Goal: Entertainment & Leisure: Consume media (video, audio)

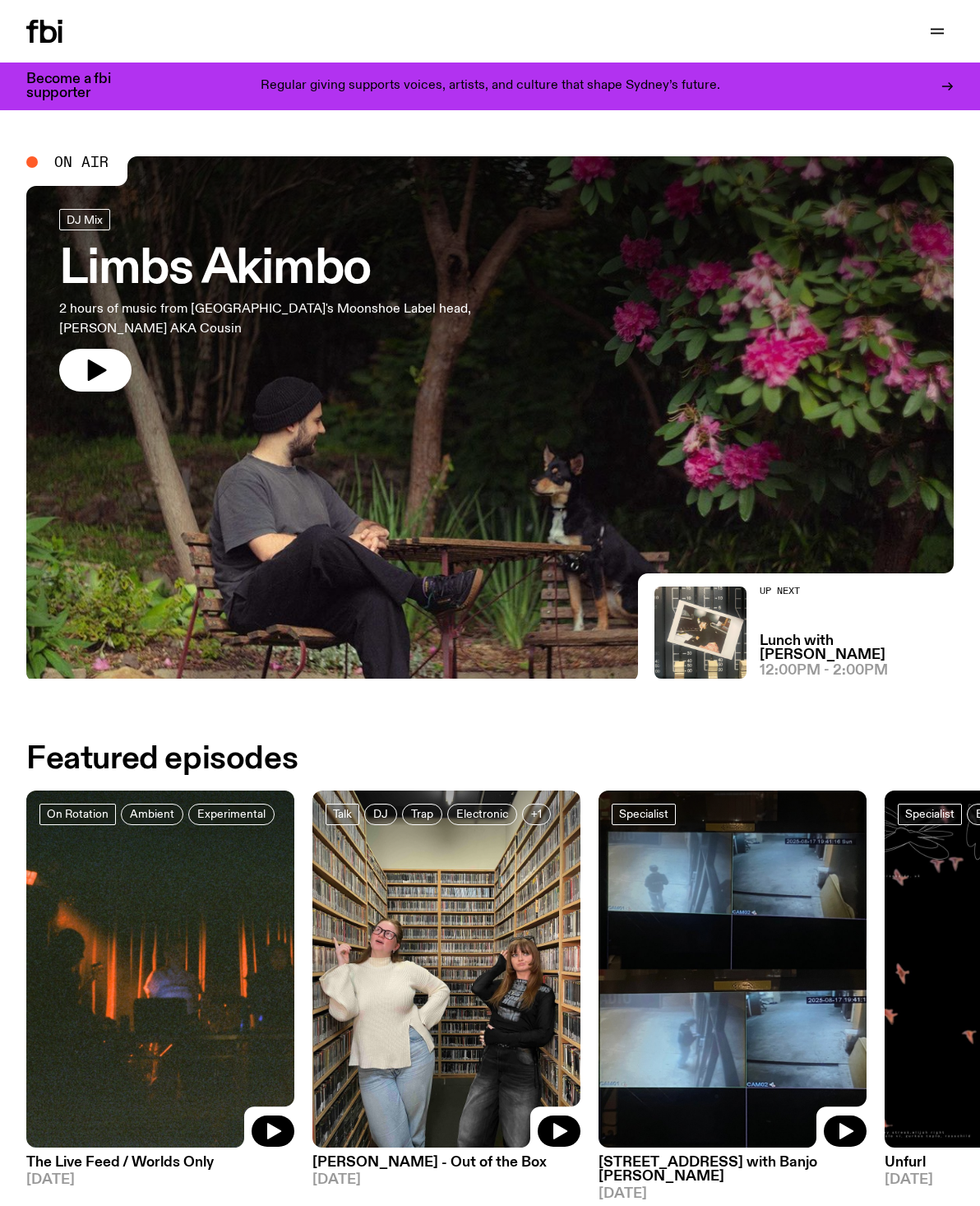
click at [936, 35] on icon "button" at bounding box center [937, 31] width 20 height 20
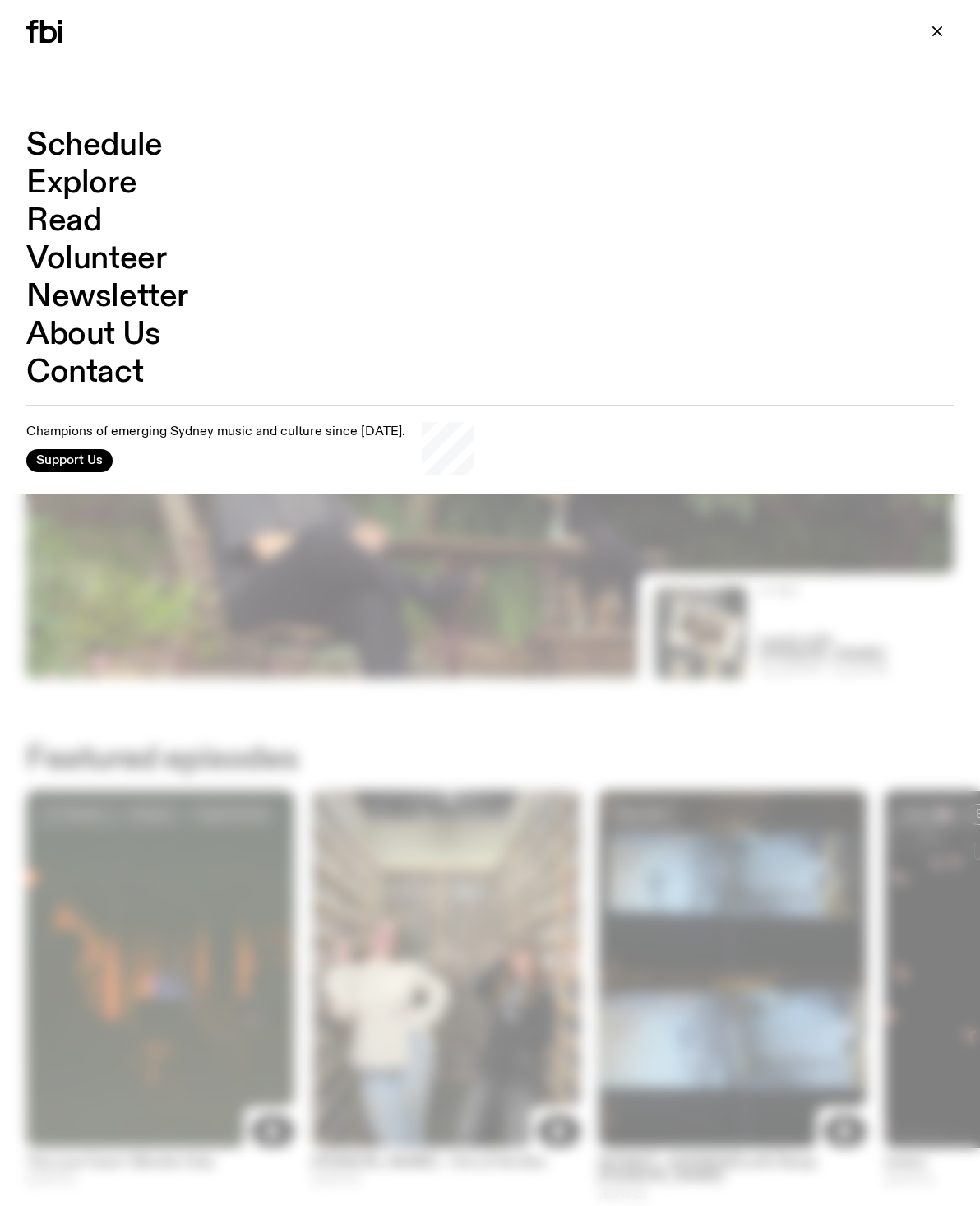
click at [73, 139] on link "Schedule" at bounding box center [95, 146] width 136 height 31
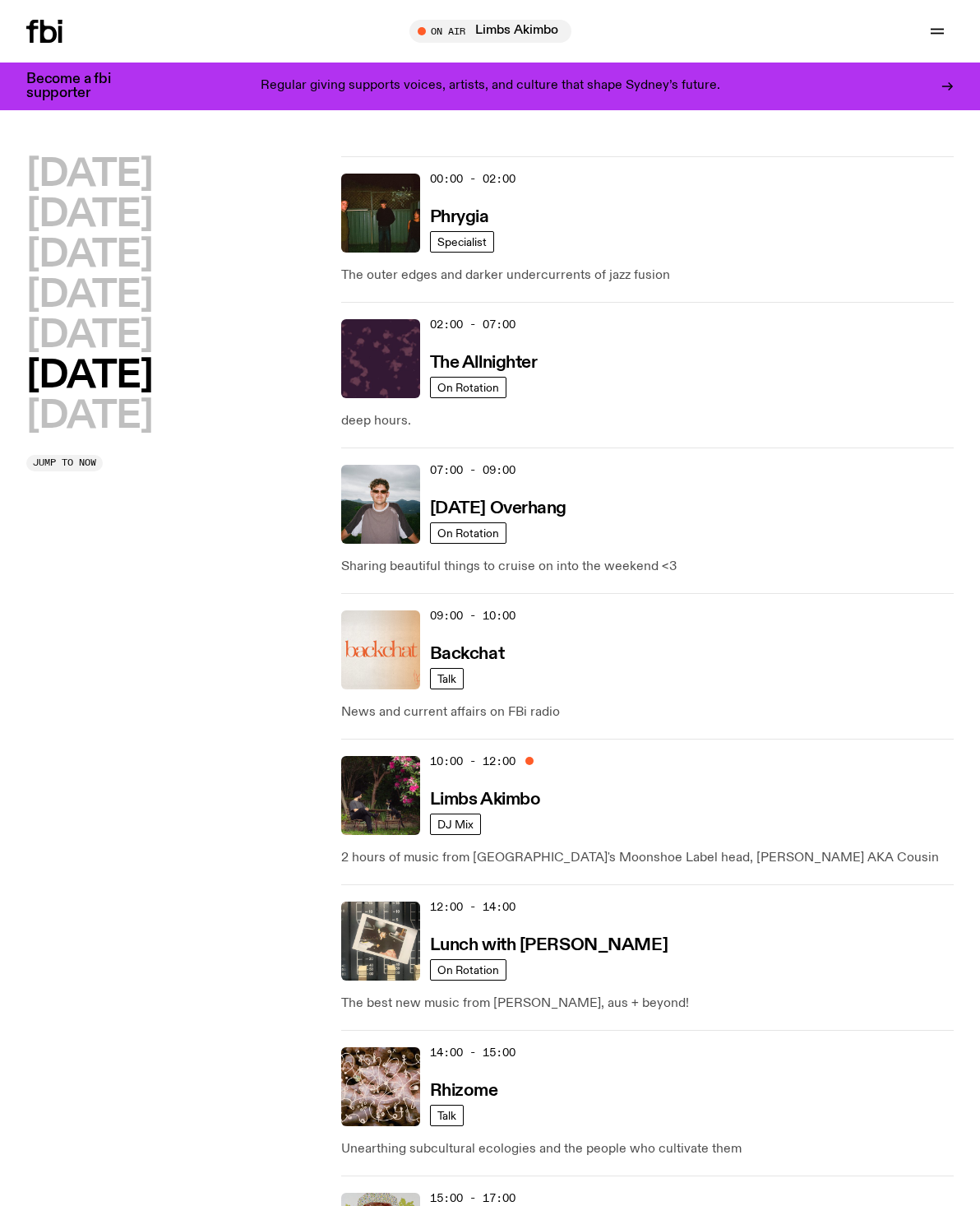
scroll to position [65, 0]
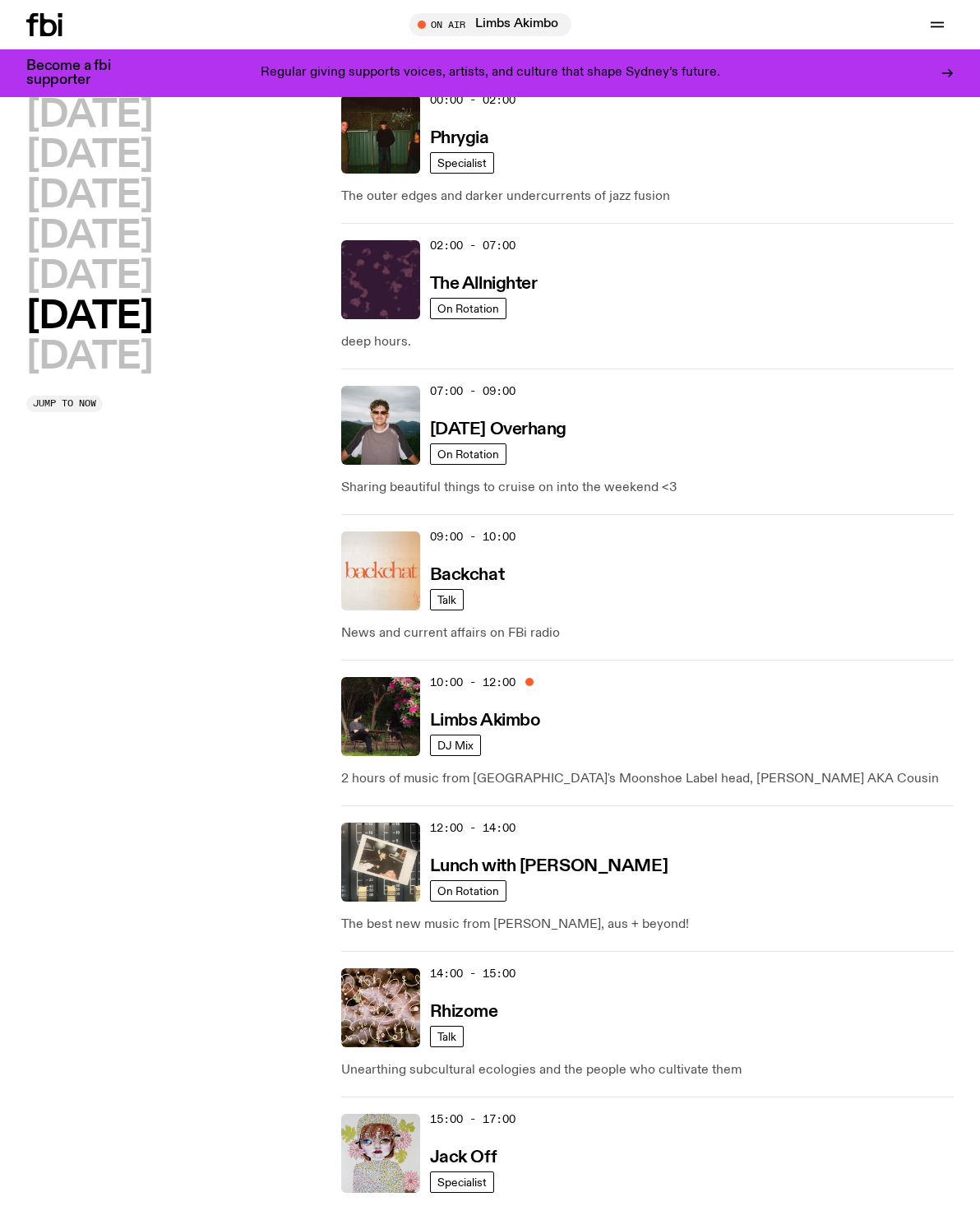
click at [676, 305] on div "02:00 - 07:00 The Allnighter" at bounding box center [692, 280] width 524 height 79
click at [509, 277] on h3 "The Allnighter" at bounding box center [483, 284] width 108 height 17
click at [368, 290] on img at bounding box center [381, 280] width 79 height 79
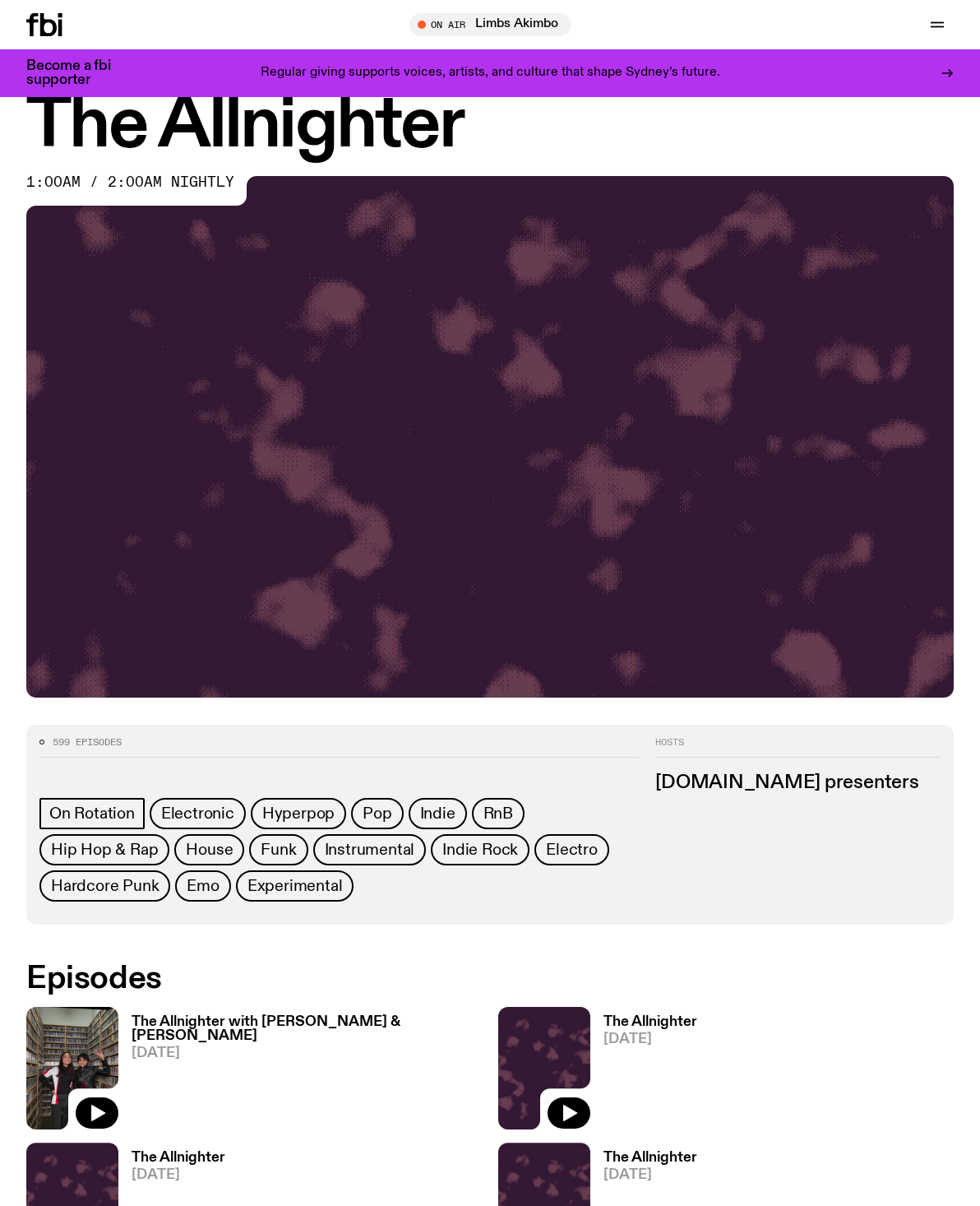
scroll to position [52, 0]
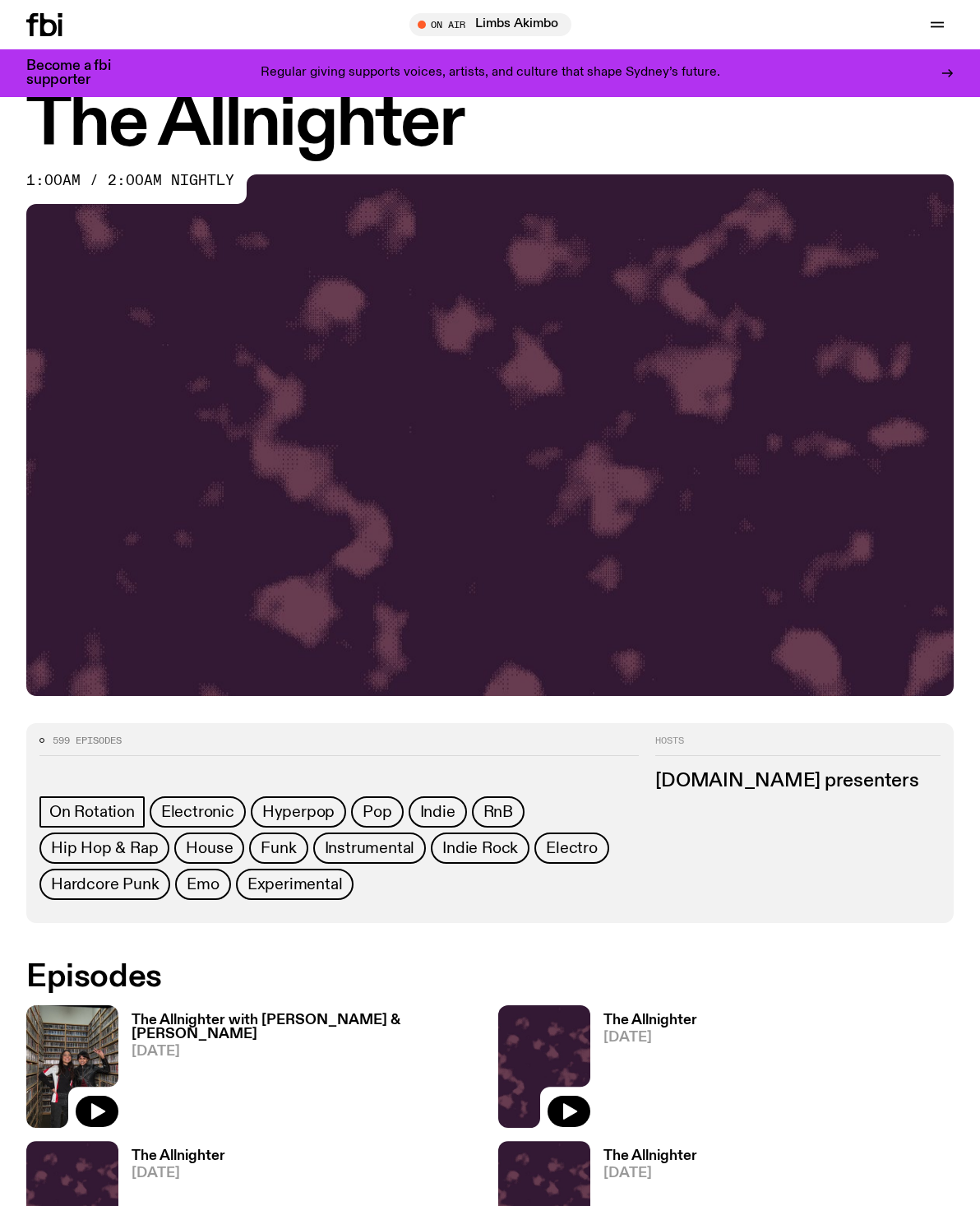
click at [118, 555] on img at bounding box center [490, 435] width 927 height 522
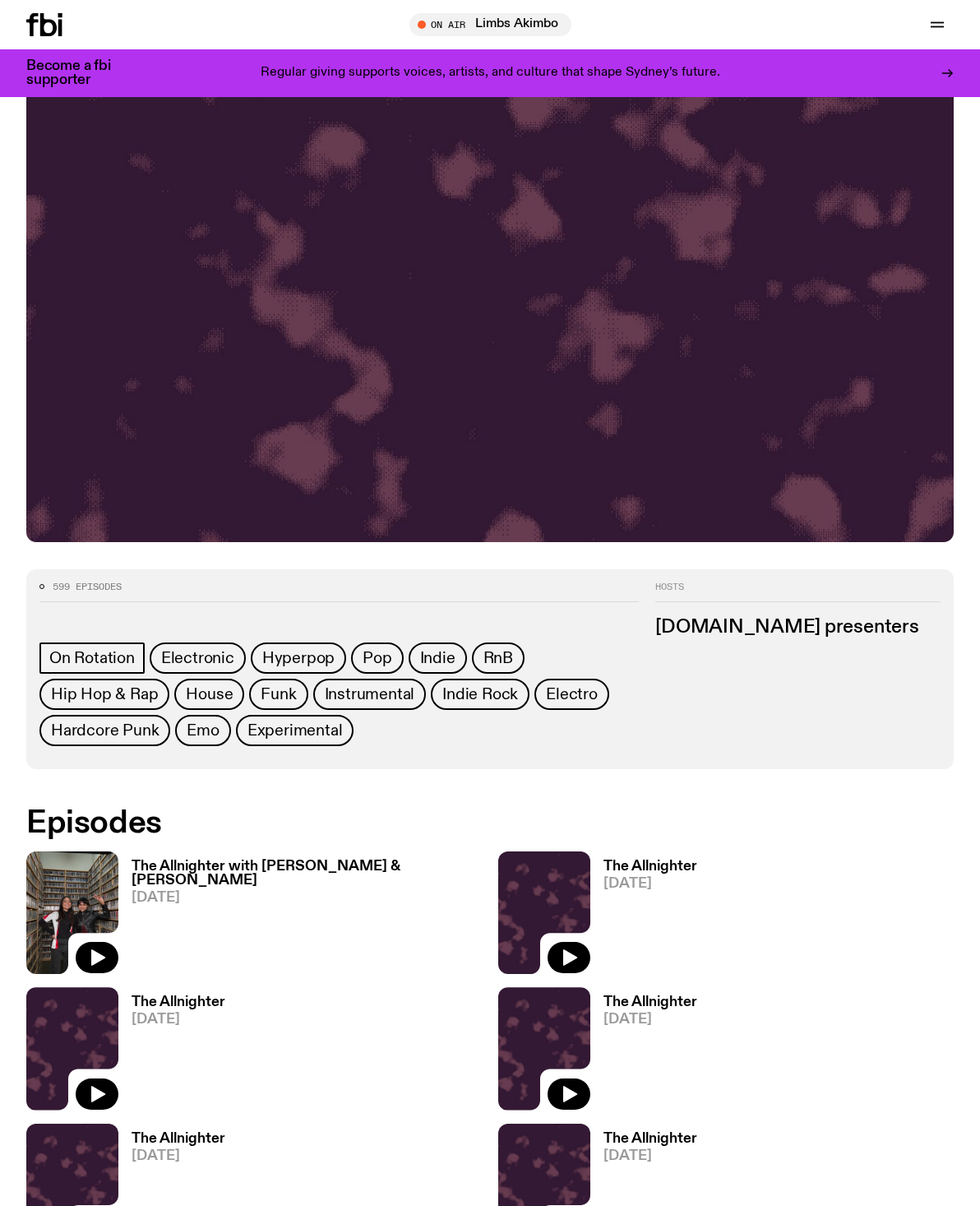
click at [93, 904] on img at bounding box center [72, 912] width 92 height 122
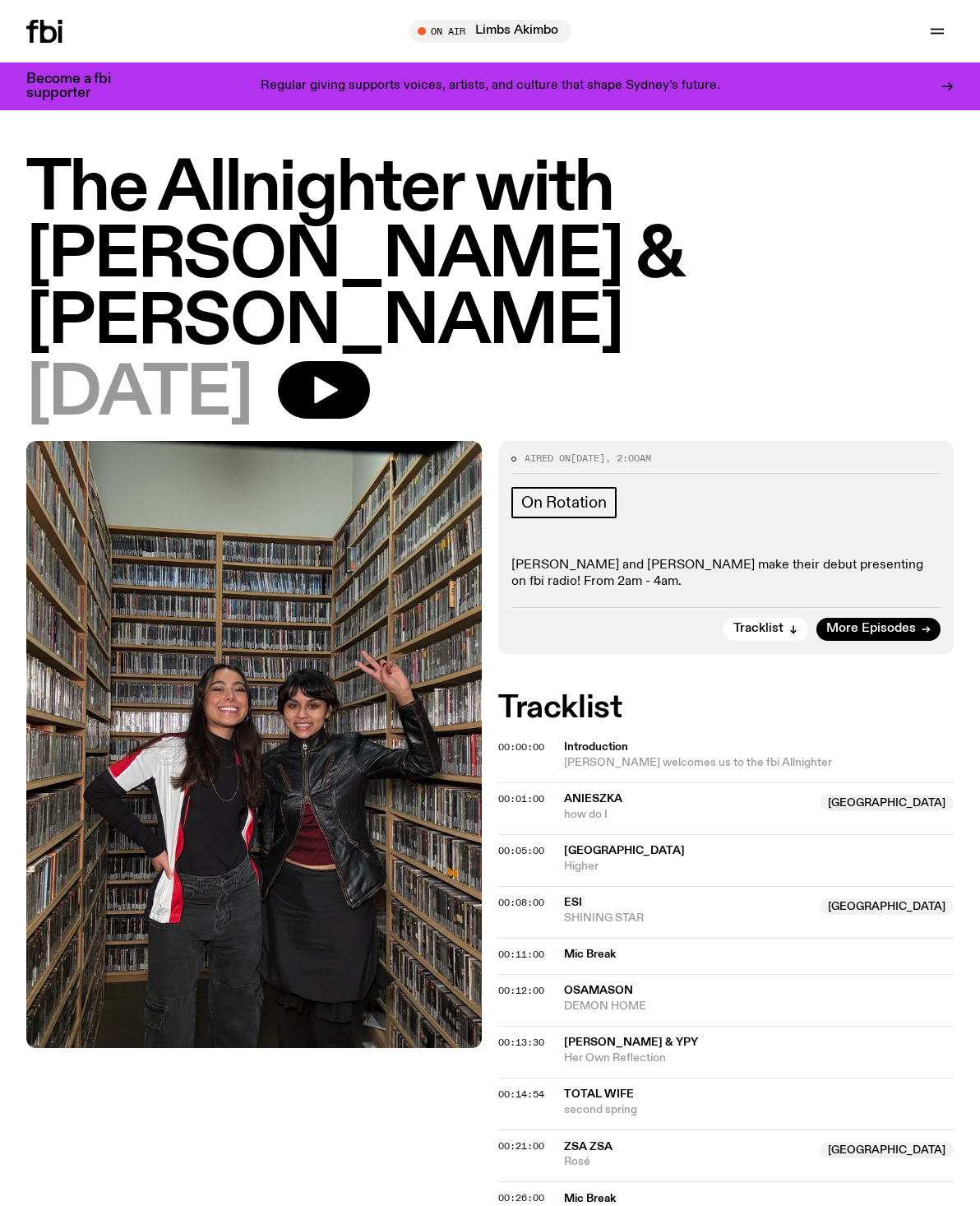
click at [340, 373] on icon "button" at bounding box center [324, 389] width 33 height 33
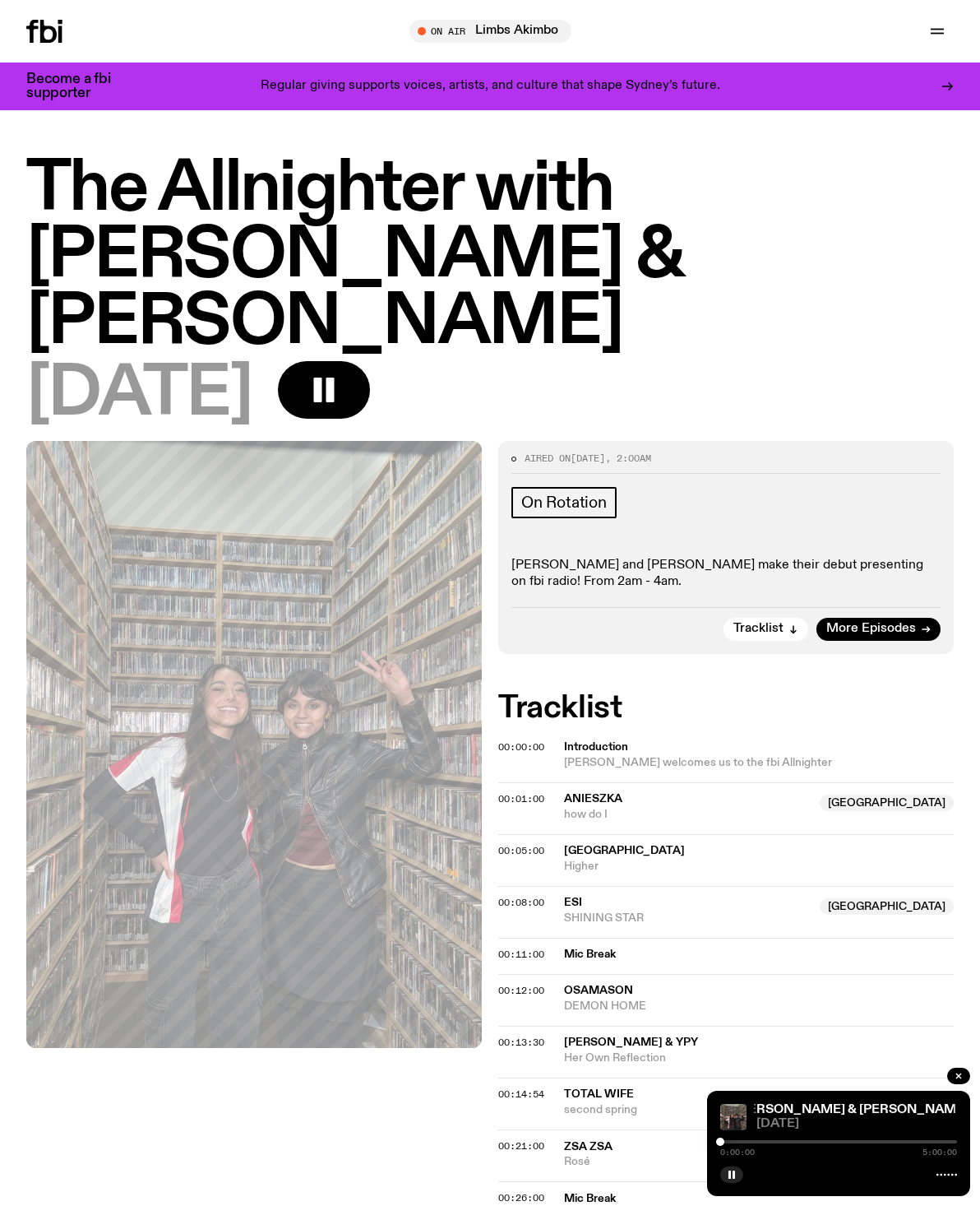
click at [809, 1153] on span "Rosé" at bounding box center [686, 1161] width 245 height 16
click at [842, 1142] on div at bounding box center [838, 1141] width 237 height 3
click at [865, 1128] on span "[DATE]" at bounding box center [856, 1123] width 201 height 12
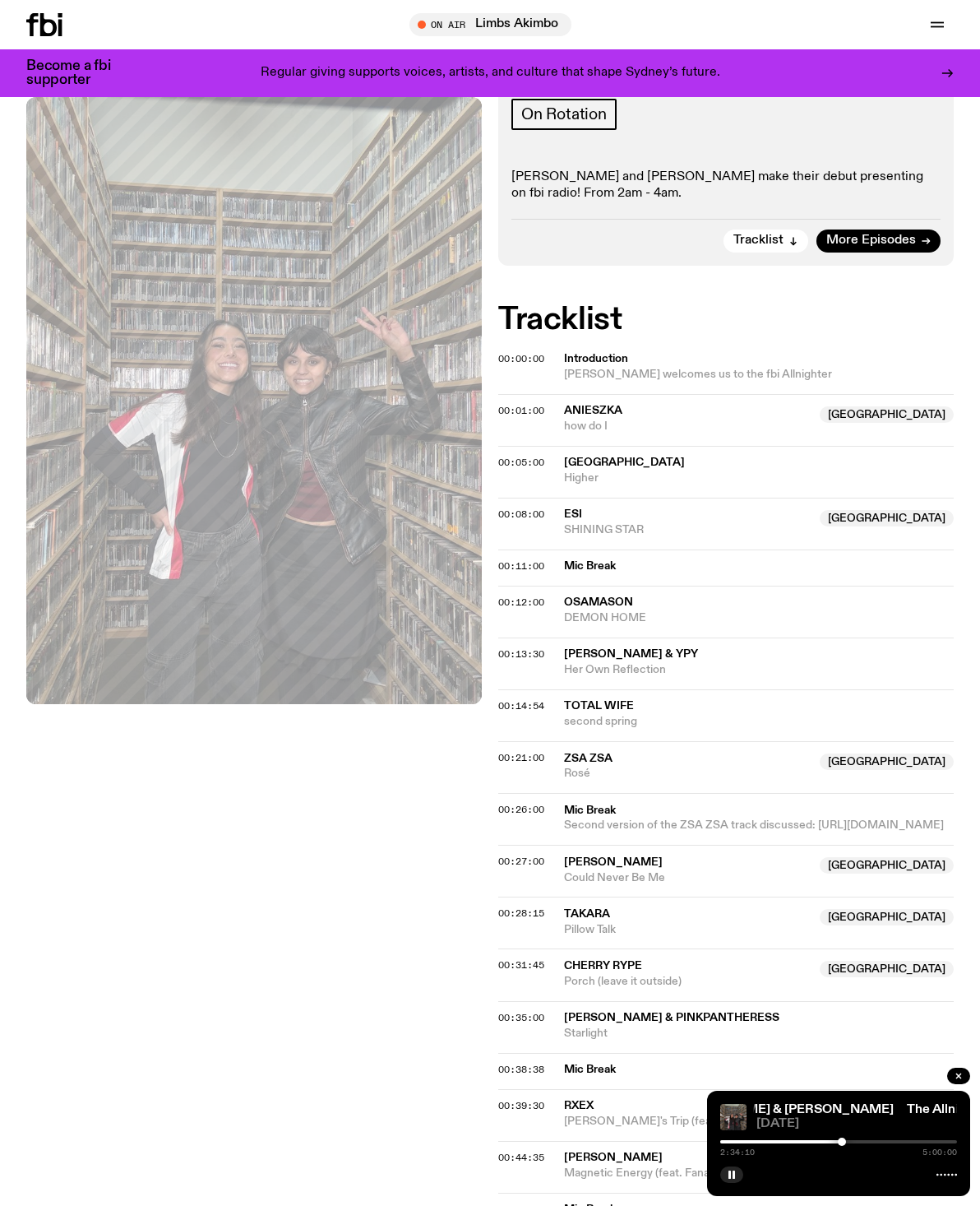
scroll to position [376, 0]
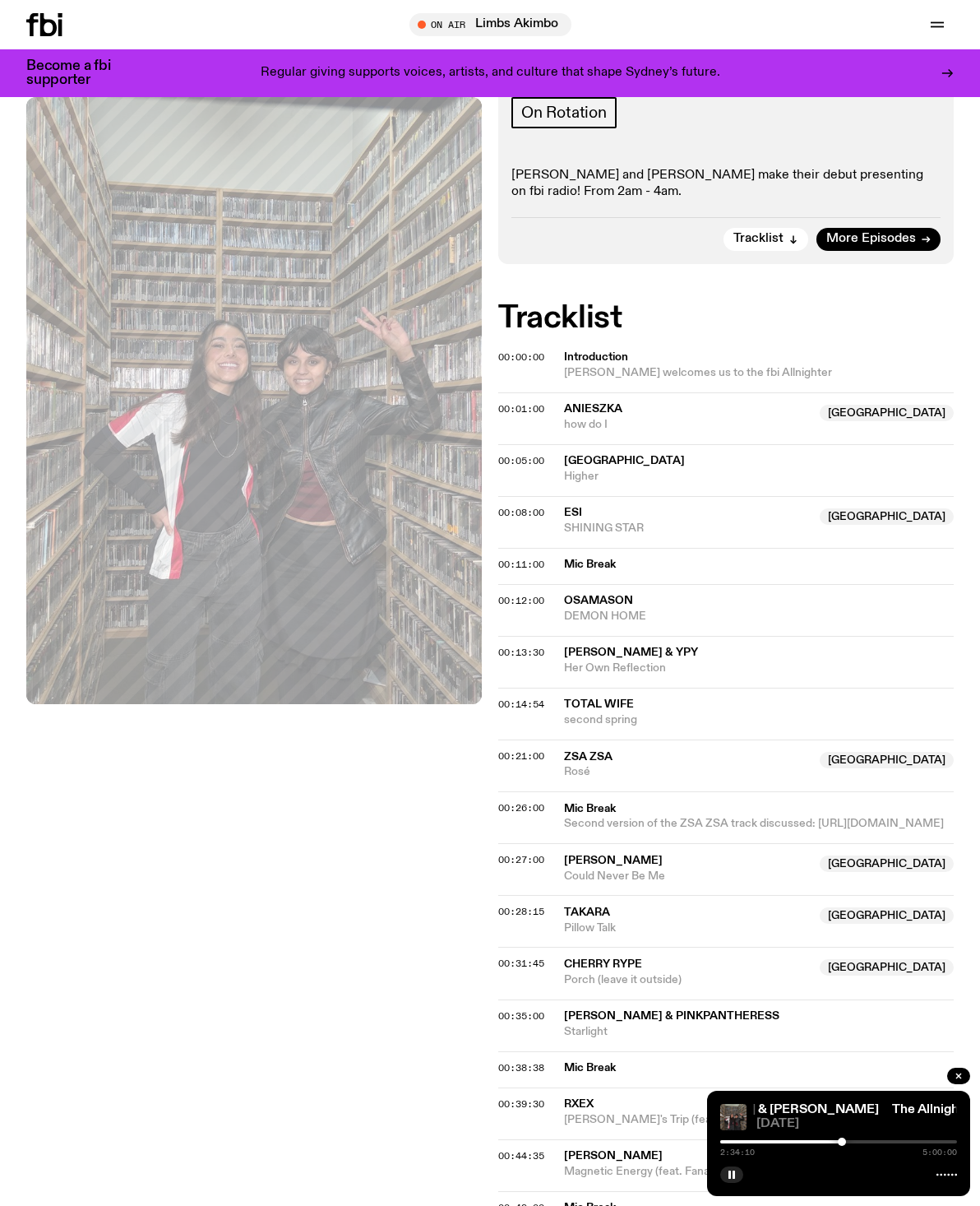
click at [729, 1183] on button "button" at bounding box center [731, 1174] width 23 height 16
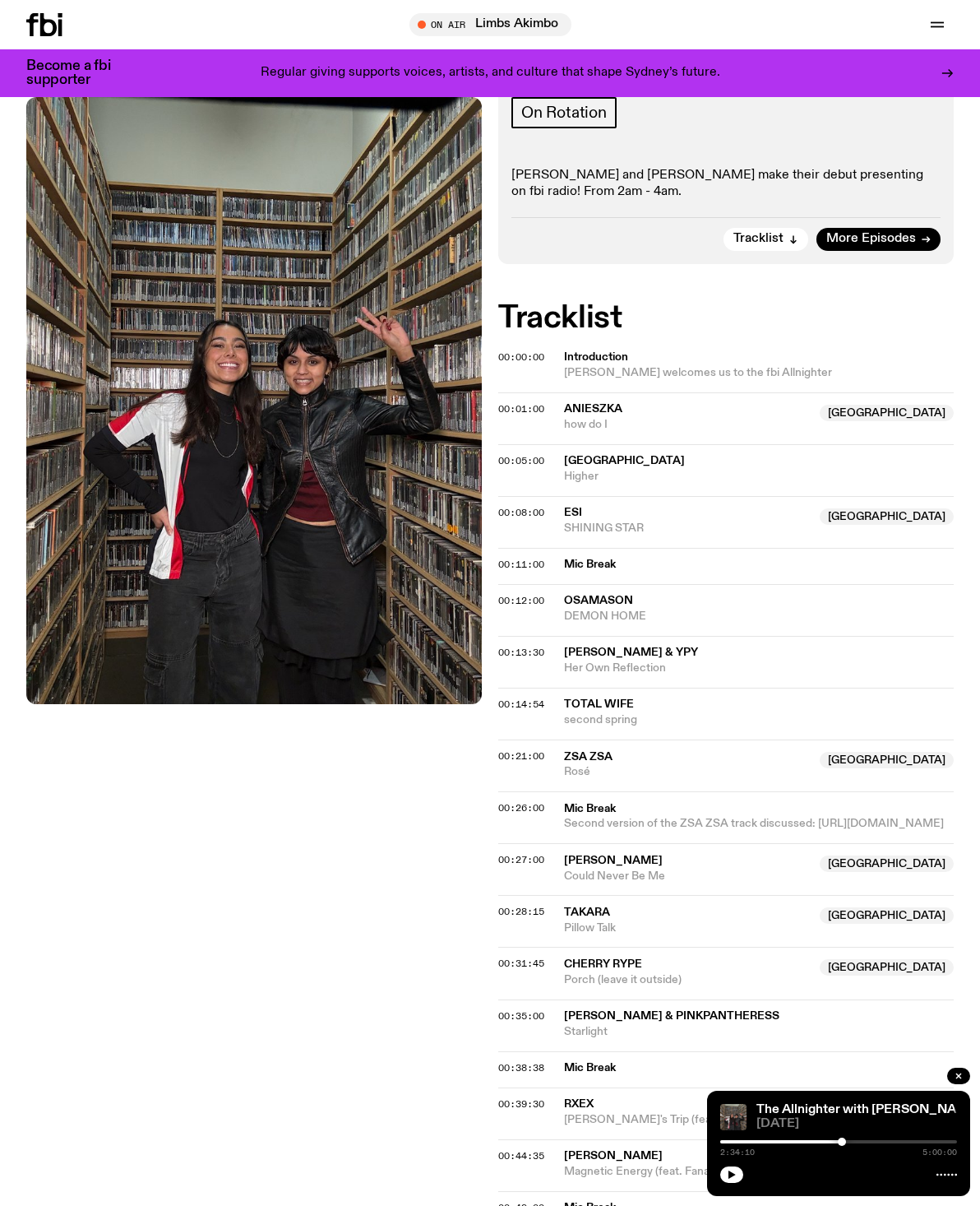
click at [943, 1183] on div at bounding box center [838, 1172] width 237 height 20
click at [893, 1143] on div at bounding box center [838, 1141] width 237 height 3
click at [941, 1183] on div at bounding box center [838, 1172] width 237 height 20
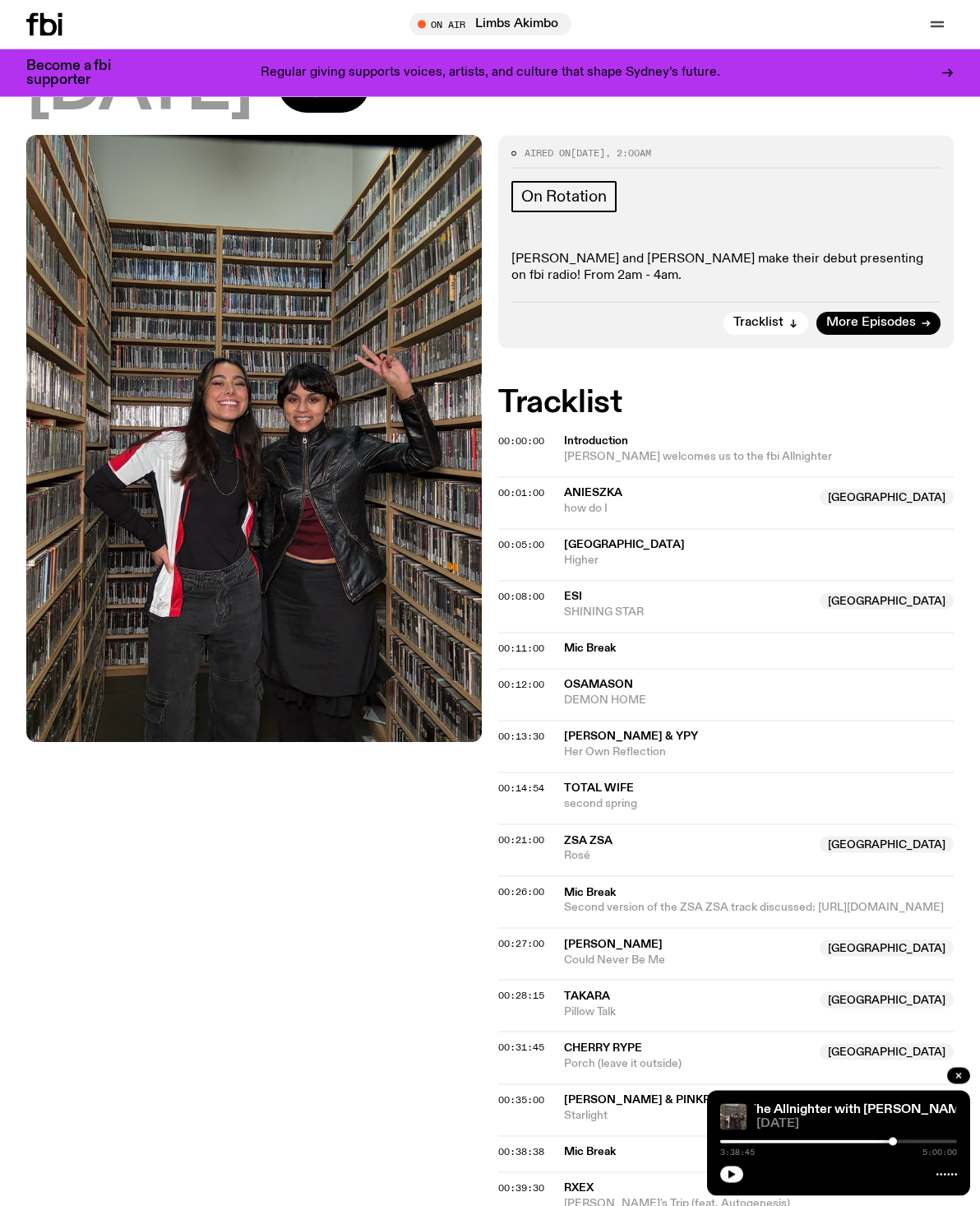
scroll to position [0, 0]
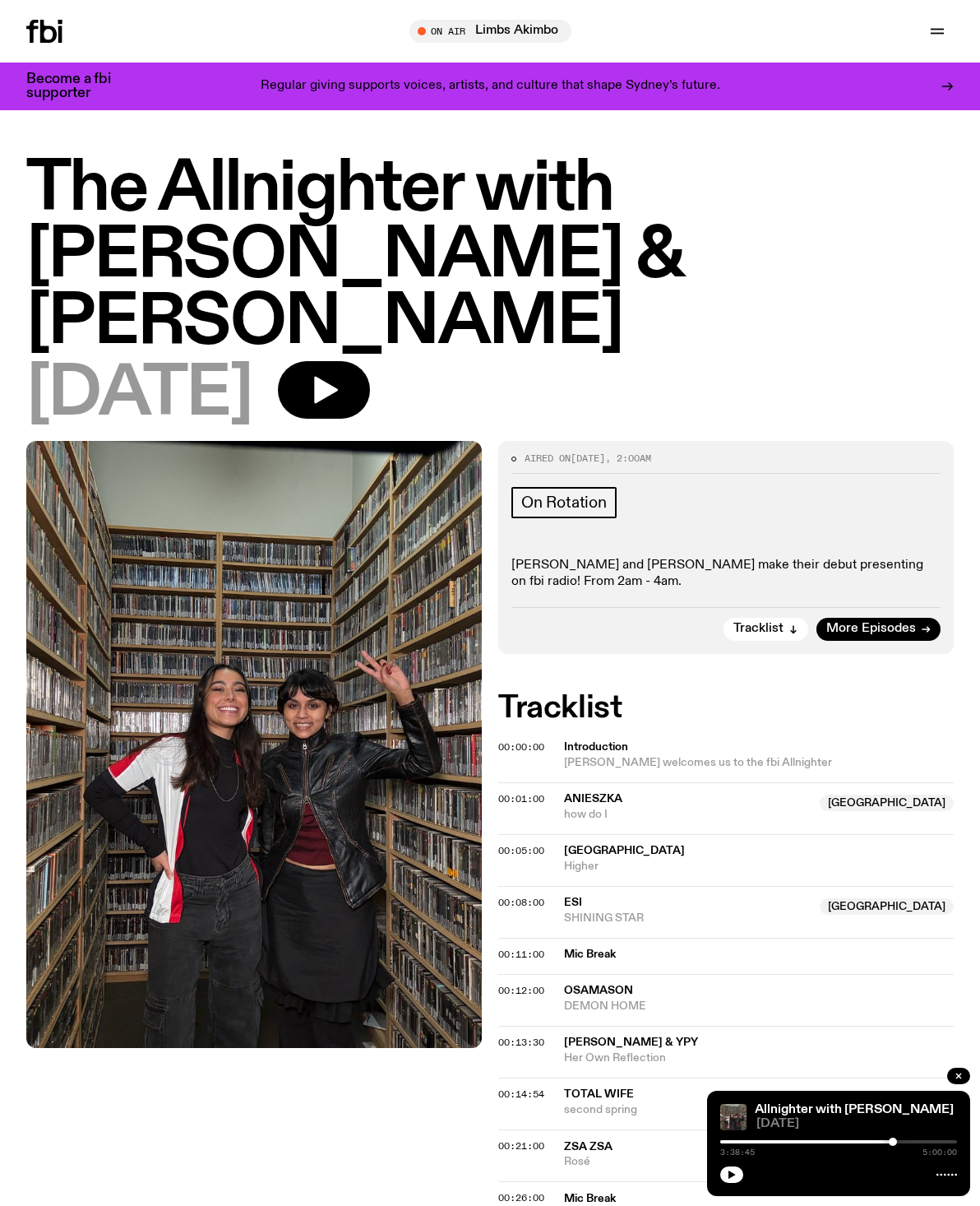
click at [704, 756] on span "[PERSON_NAME] welcomes us to the fbi Allnighter" at bounding box center [698, 762] width 268 height 11
click at [741, 1183] on button "button" at bounding box center [731, 1174] width 23 height 16
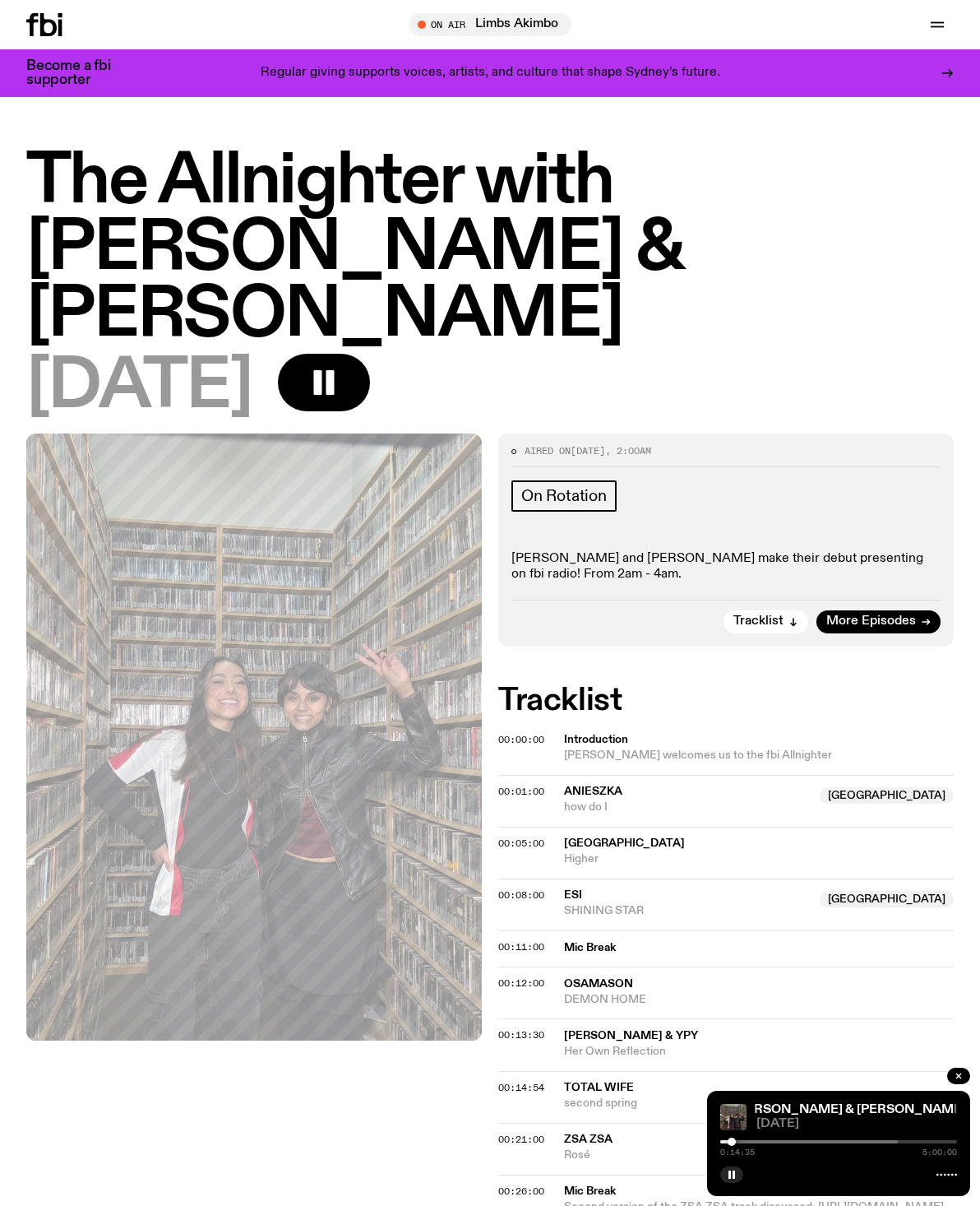
scroll to position [10, 0]
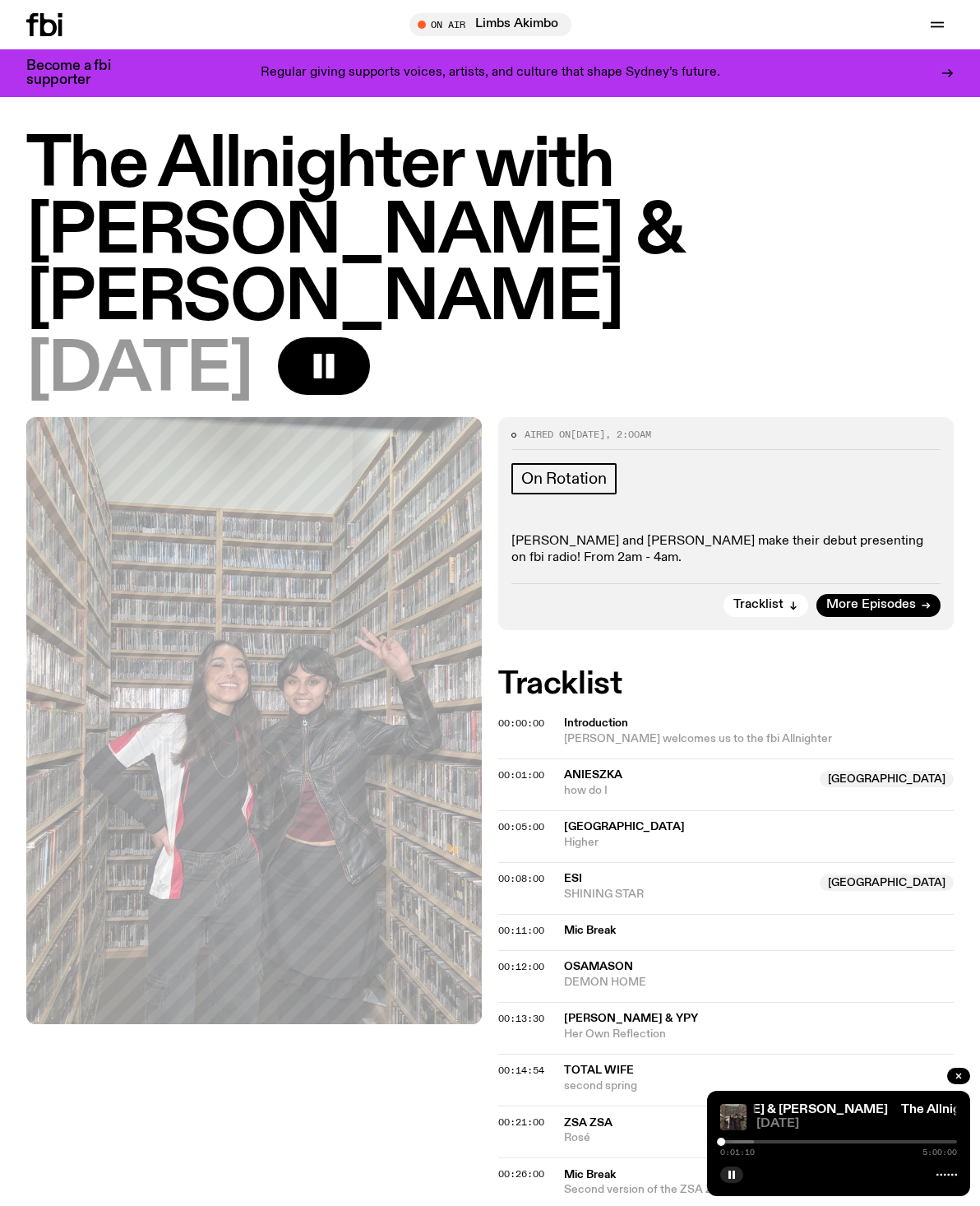
click at [738, 1130] on img at bounding box center [733, 1116] width 27 height 27
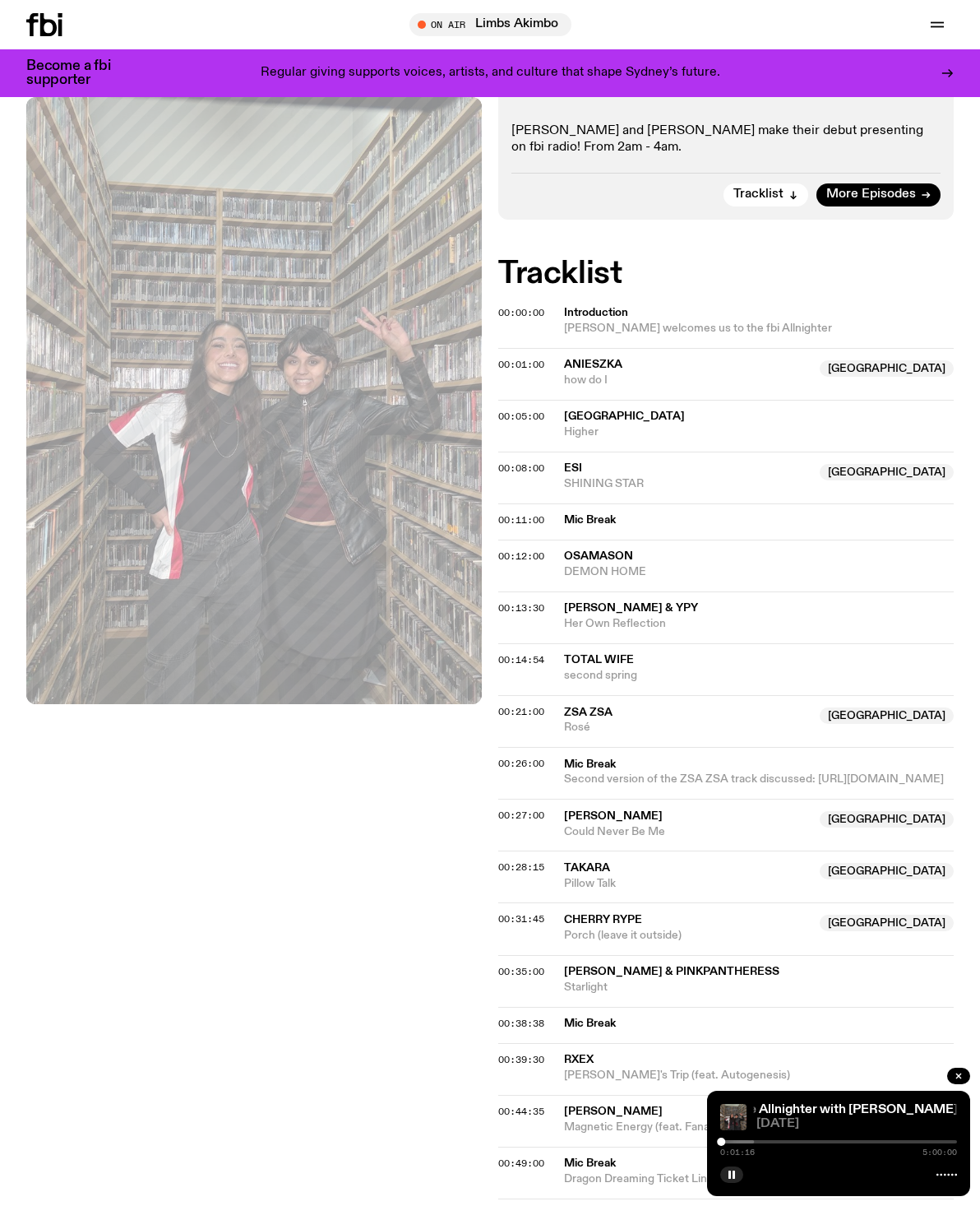
scroll to position [0, 0]
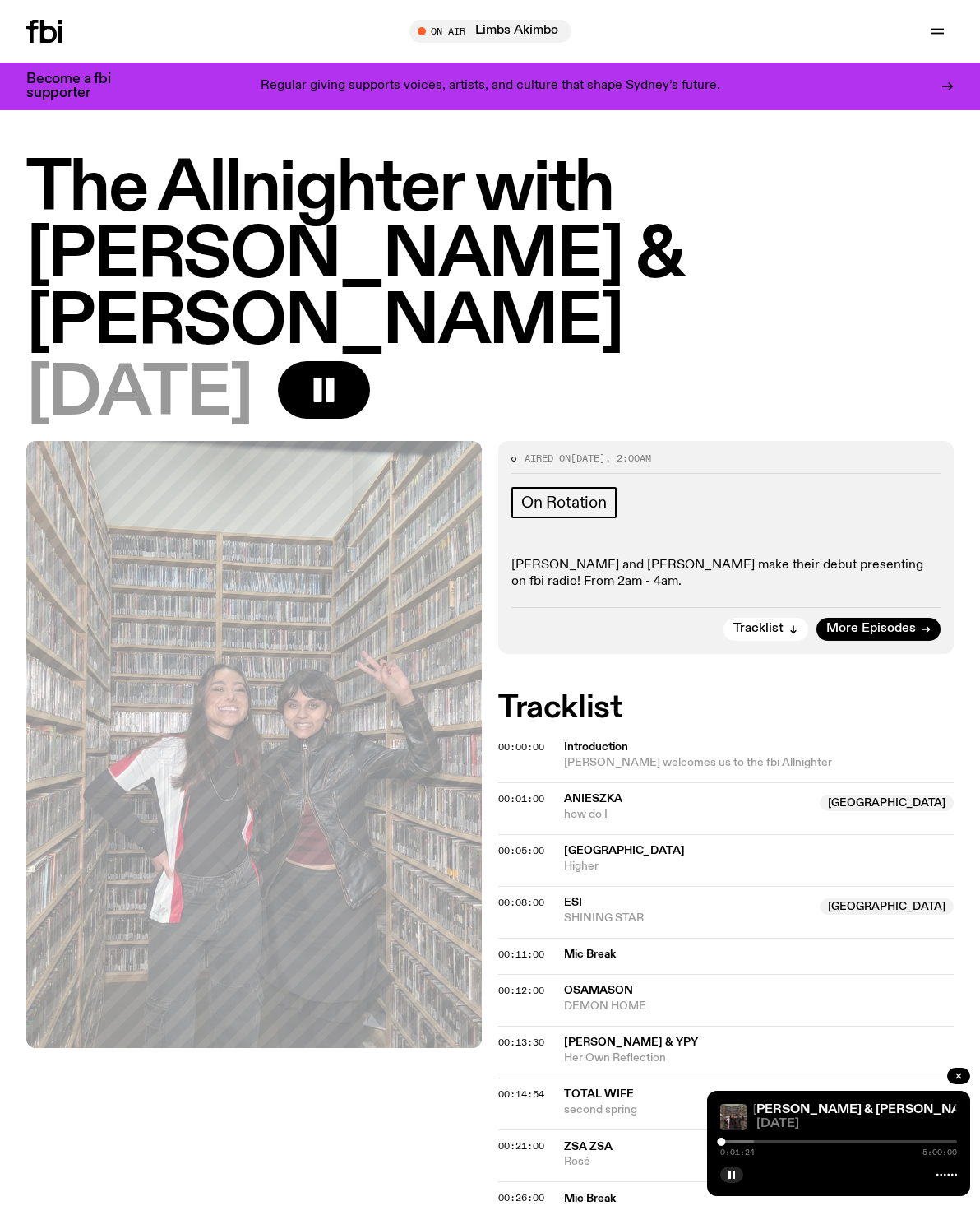
click at [783, 623] on span "Tracklist" at bounding box center [759, 629] width 50 height 12
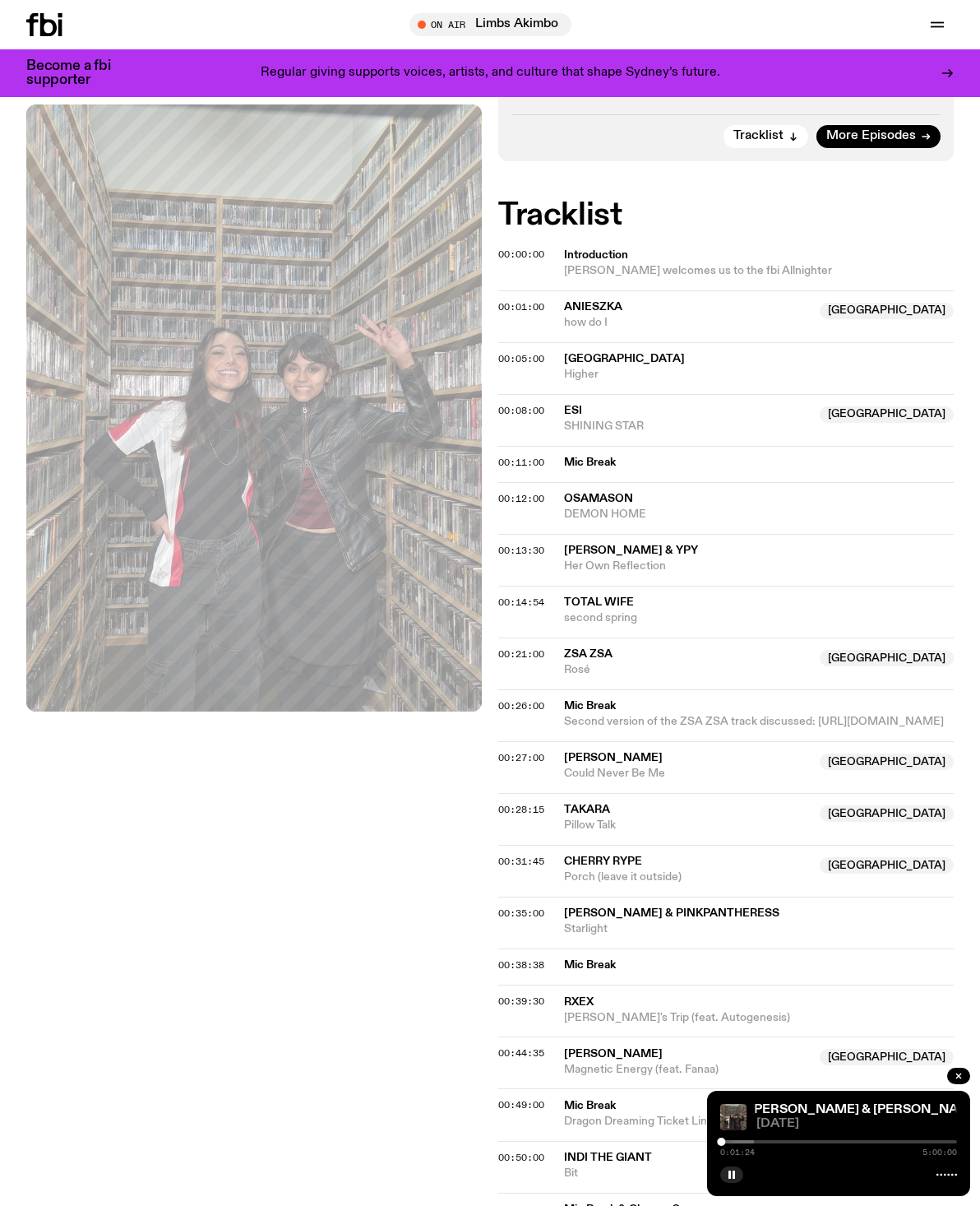
scroll to position [516, 0]
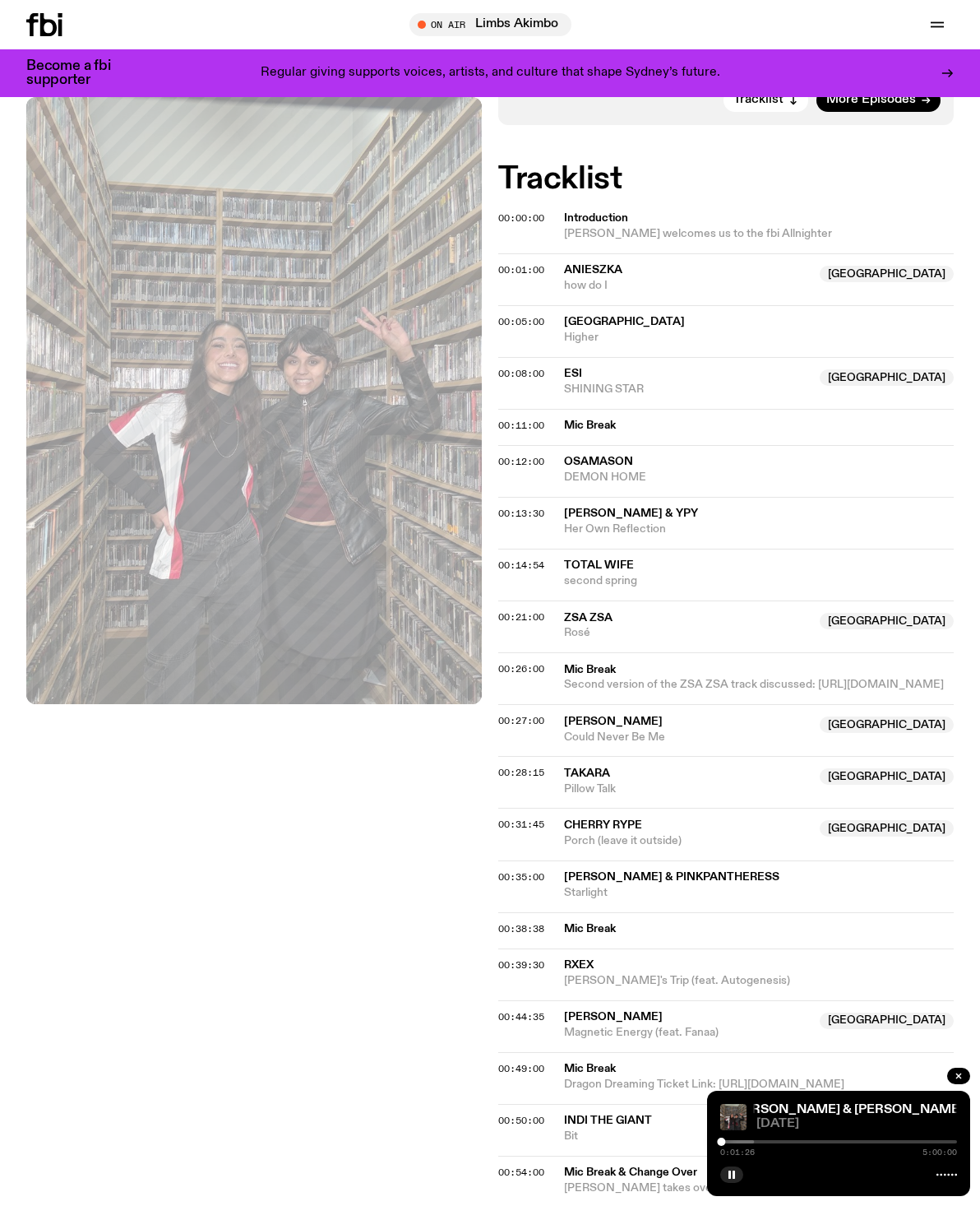
click at [868, 227] on span "[PERSON_NAME] welcomes us to the fbi Allnighter" at bounding box center [754, 234] width 380 height 16
click at [826, 1100] on div "The Allnighter with [PERSON_NAME] & [PERSON_NAME] The Allnighter with [PERSON_N…" at bounding box center [838, 1143] width 263 height 105
click at [866, 1189] on div "The Allnighter with [PERSON_NAME] & [PERSON_NAME] The Allnighter with [PERSON_N…" at bounding box center [838, 1143] width 263 height 105
click at [804, 1163] on div at bounding box center [838, 1172] width 237 height 20
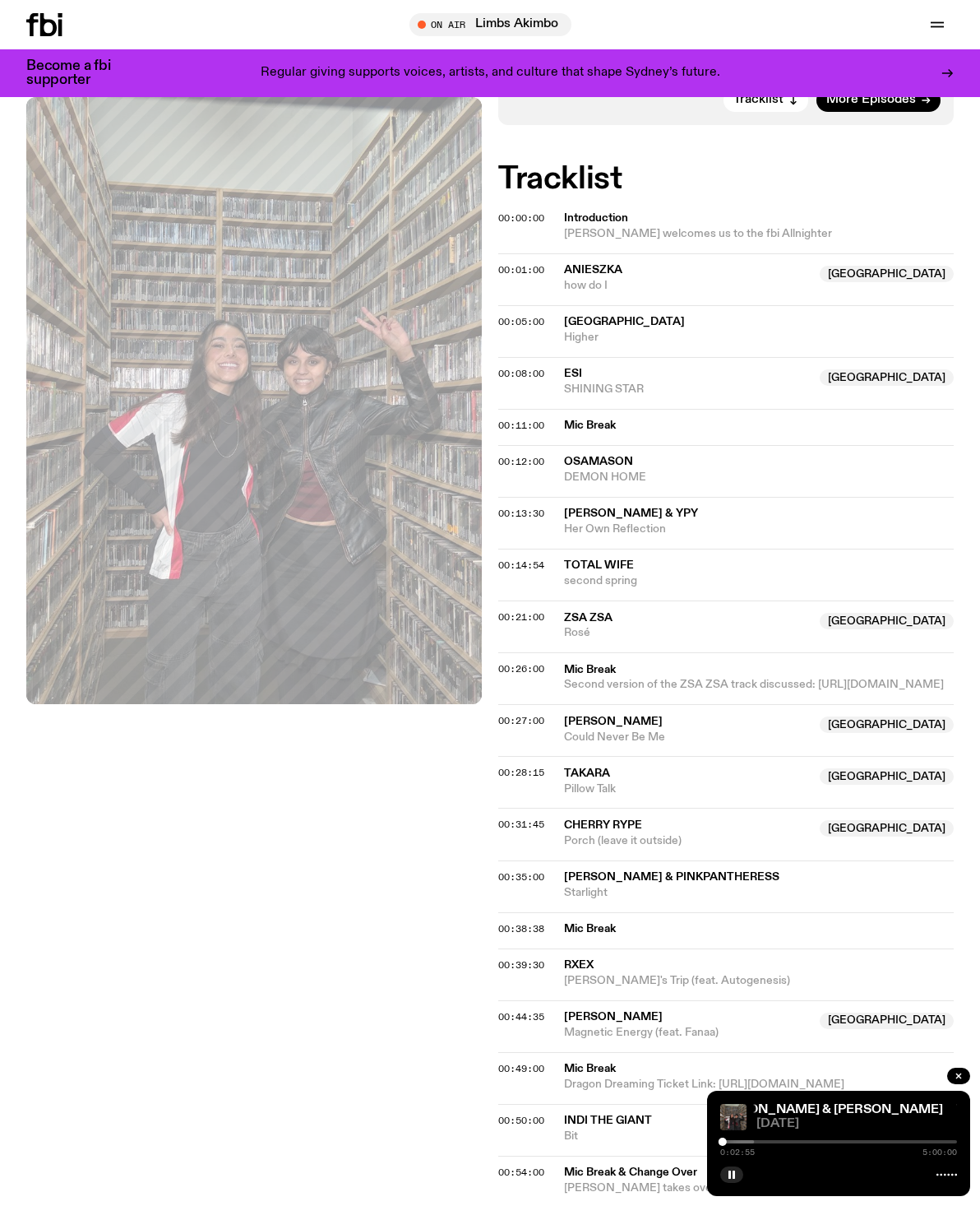
click at [960, 1073] on icon "button" at bounding box center [958, 1075] width 9 height 9
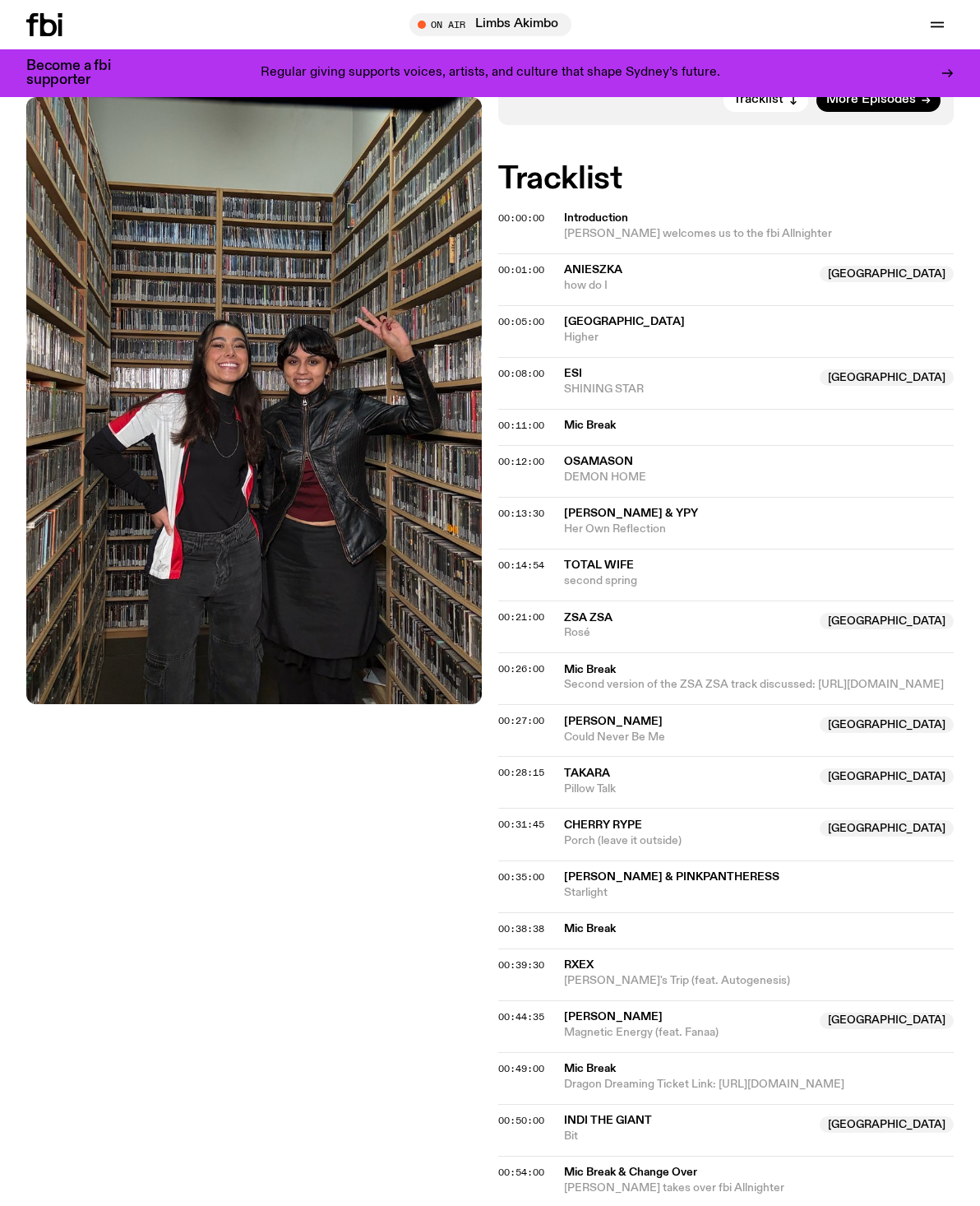
click at [302, 435] on img at bounding box center [254, 401] width 456 height 607
click at [883, 227] on span "[PERSON_NAME] welcomes us to the fbi Allnighter" at bounding box center [754, 234] width 380 height 16
click at [809, 278] on span "how do I" at bounding box center [686, 286] width 245 height 16
click at [847, 314] on span "[GEOGRAPHIC_DATA]" at bounding box center [759, 322] width 390 height 16
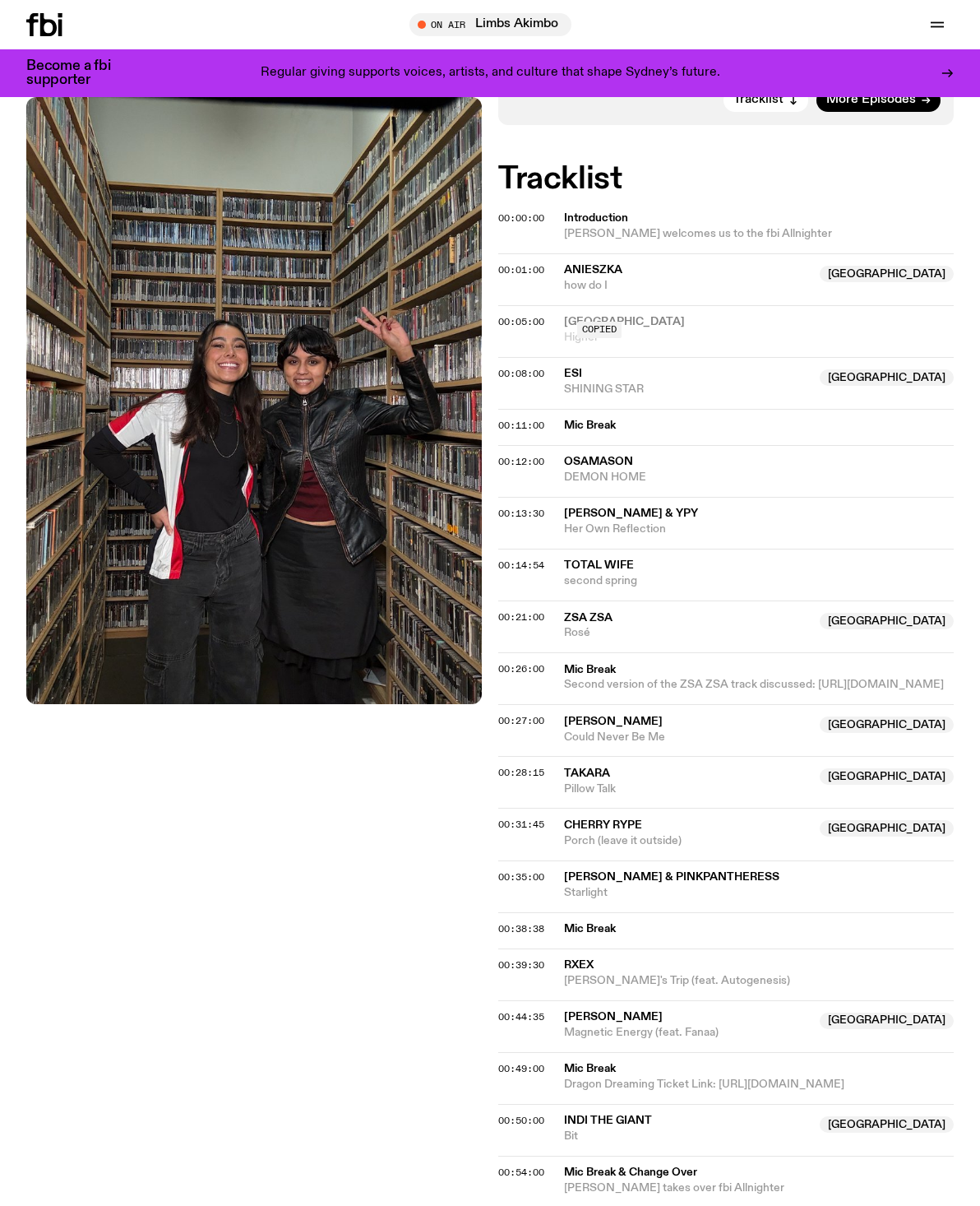
click at [942, 227] on span "[PERSON_NAME] welcomes us to the fbi Allnighter" at bounding box center [754, 234] width 380 height 16
